Goal: Download file/media

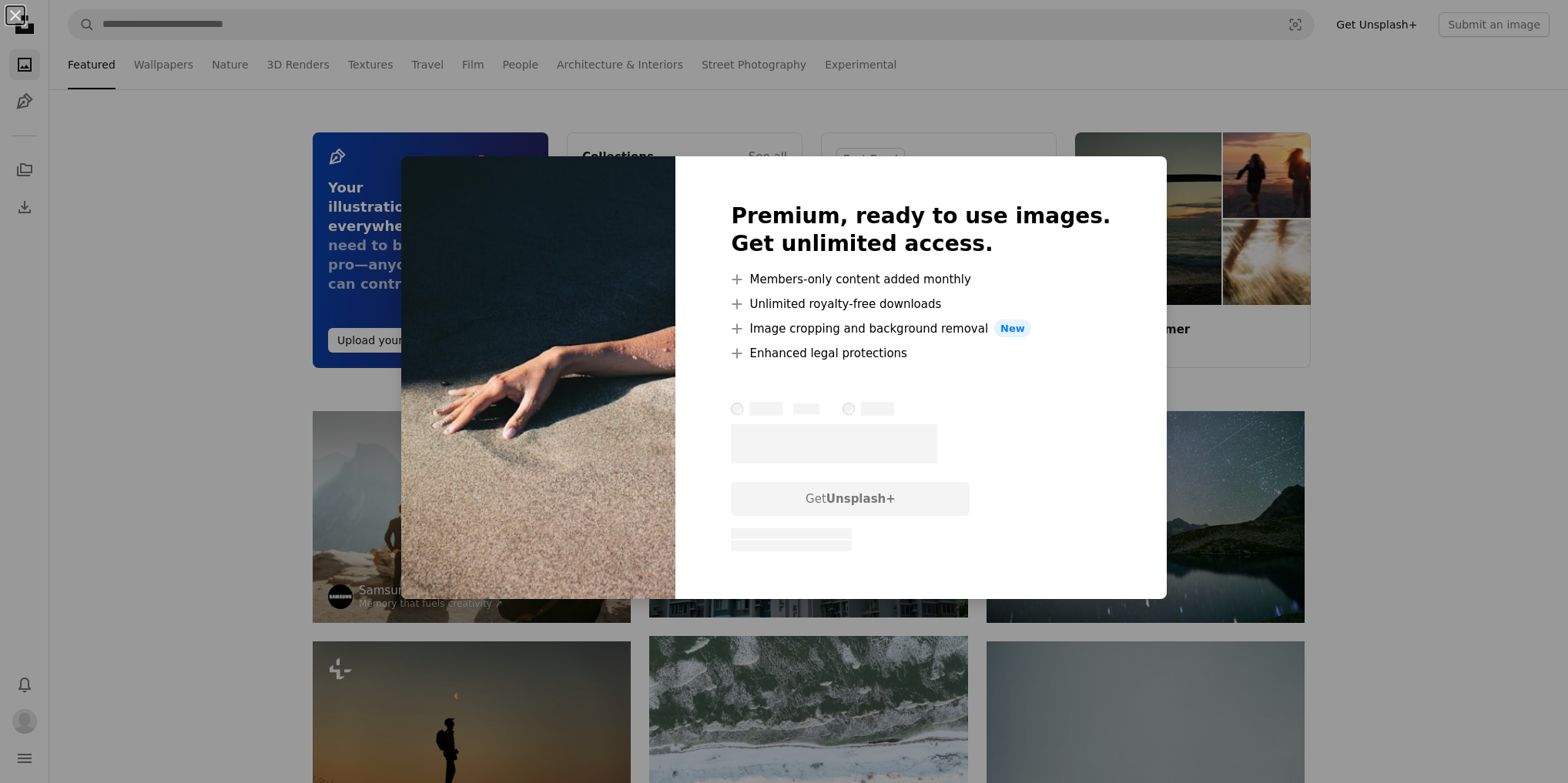
scroll to position [8072, 0]
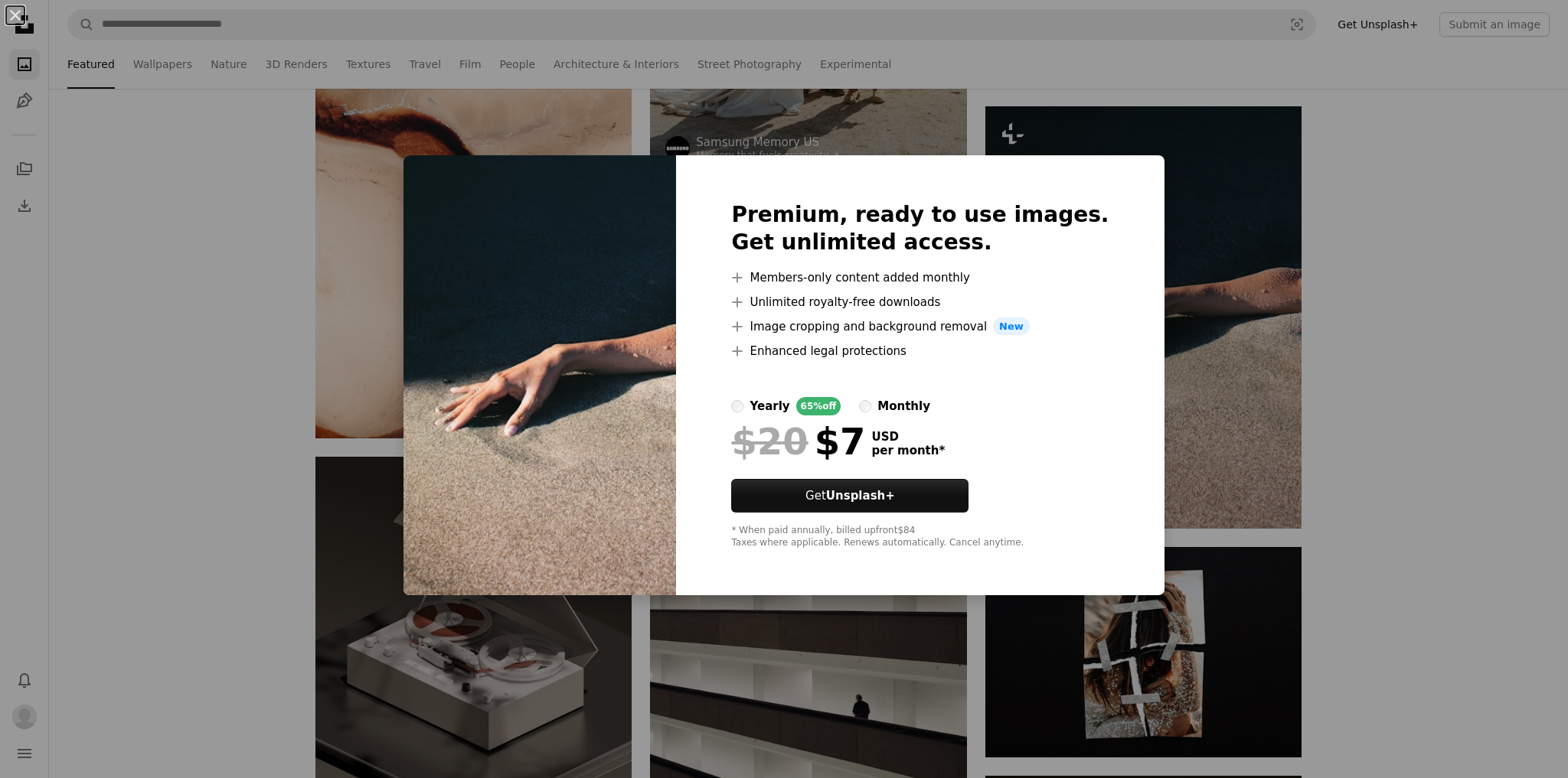
click at [1427, 339] on div "An X shape Premium, ready to use images. Get unlimited access. A plus sign Memb…" at bounding box center [784, 389] width 1568 height 778
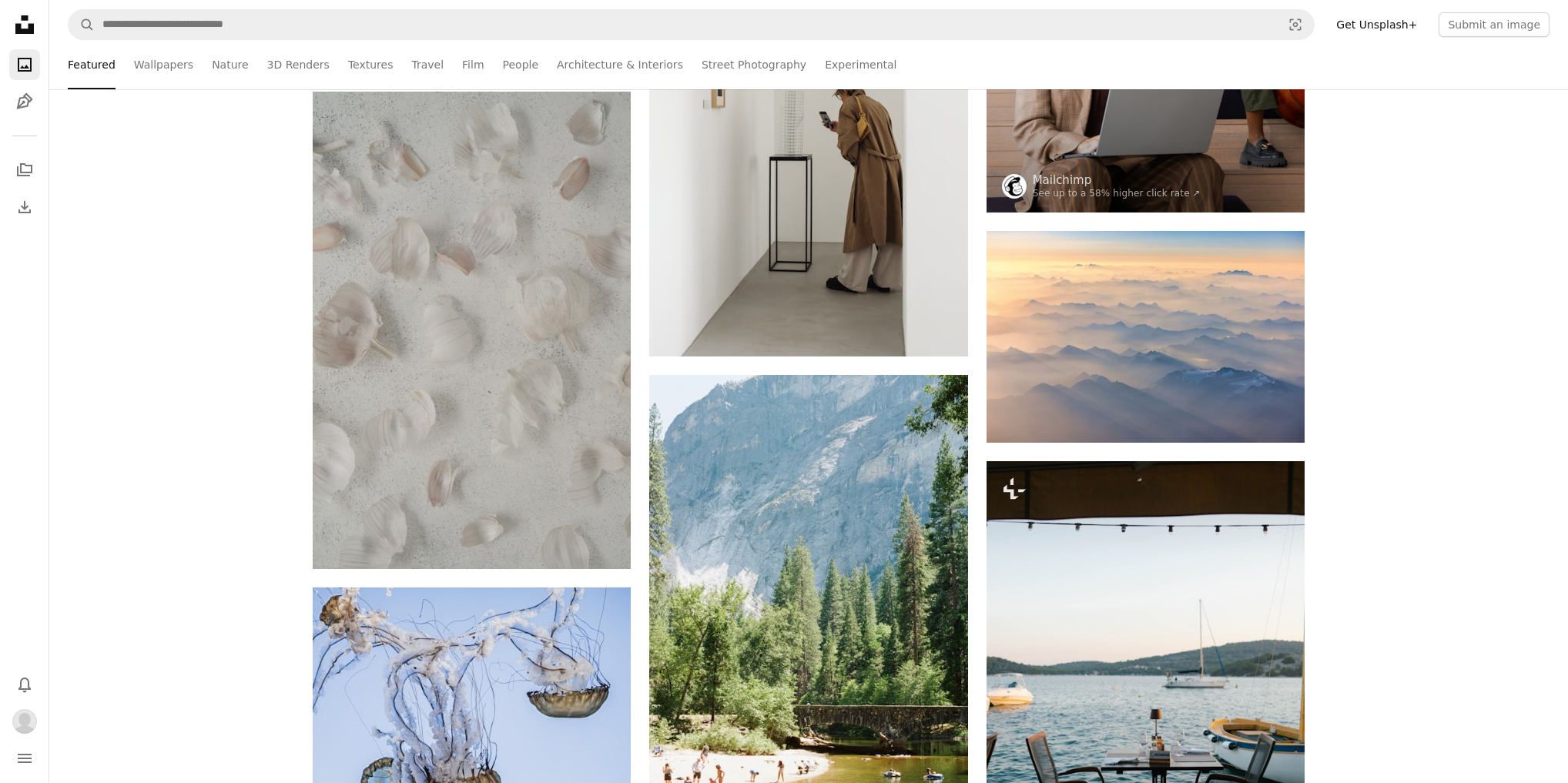
scroll to position [0, 0]
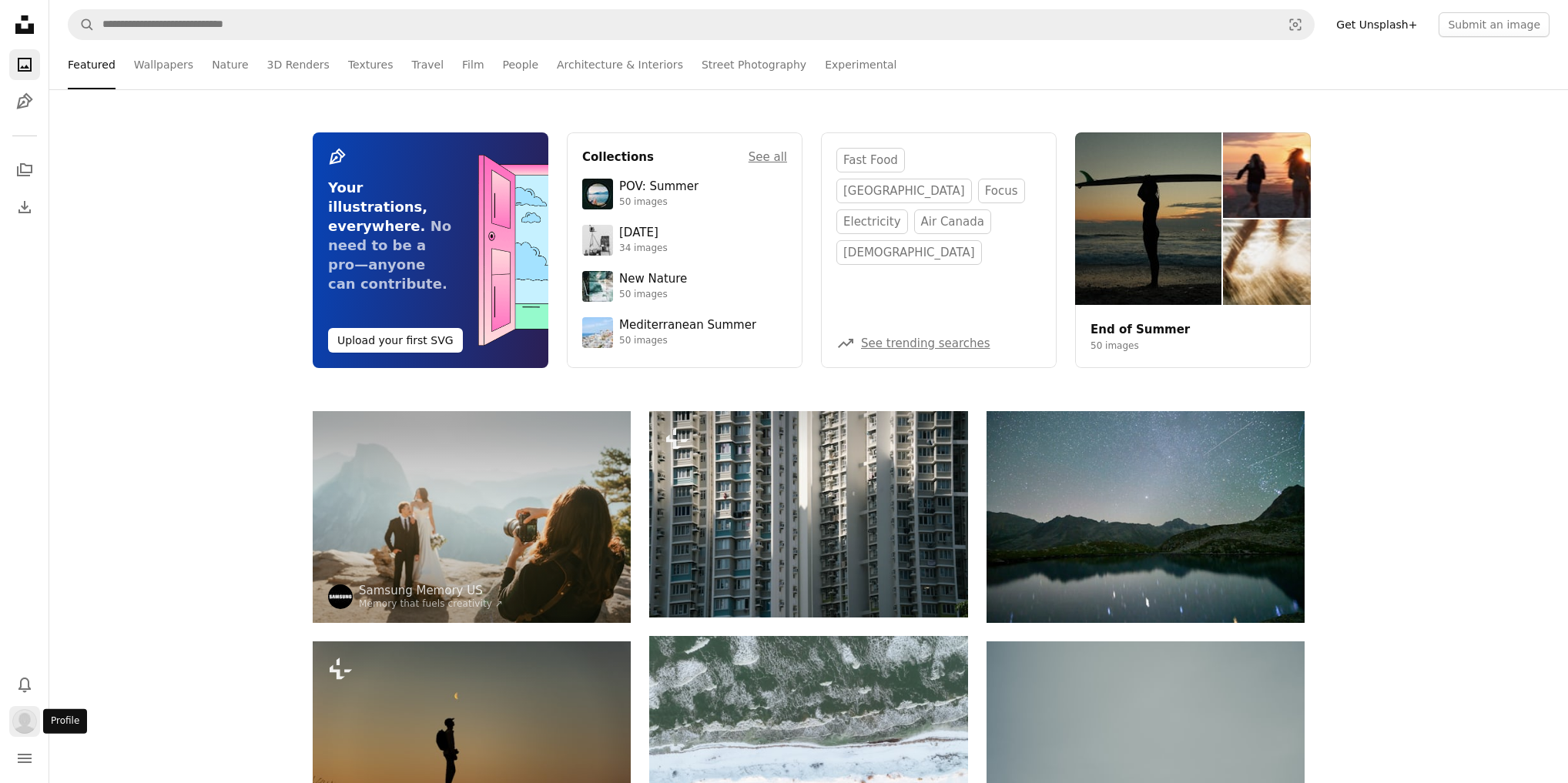
click at [27, 727] on img "Profile" at bounding box center [24, 721] width 24 height 24
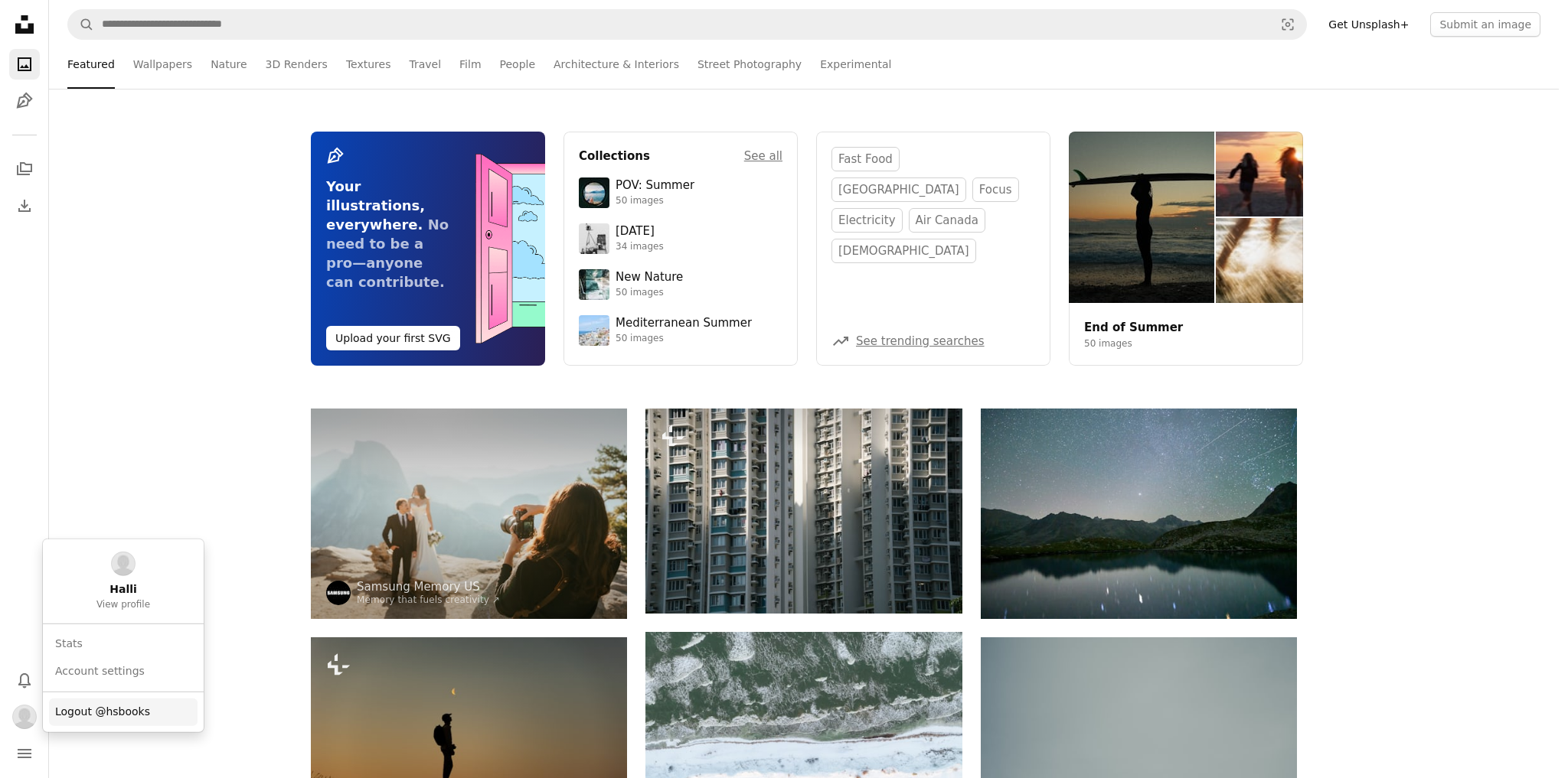
click at [95, 713] on span "Logout @hsbooks" at bounding box center [102, 712] width 95 height 15
